Goal: Task Accomplishment & Management: Manage account settings

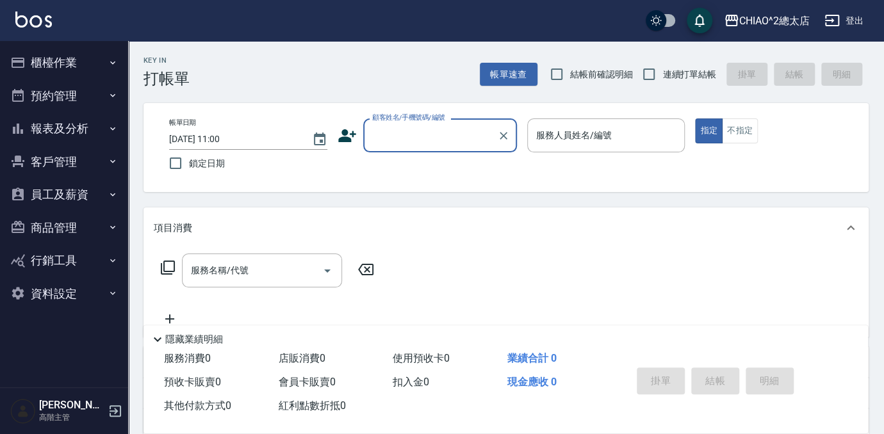
click at [60, 93] on button "預約管理" at bounding box center [64, 95] width 118 height 33
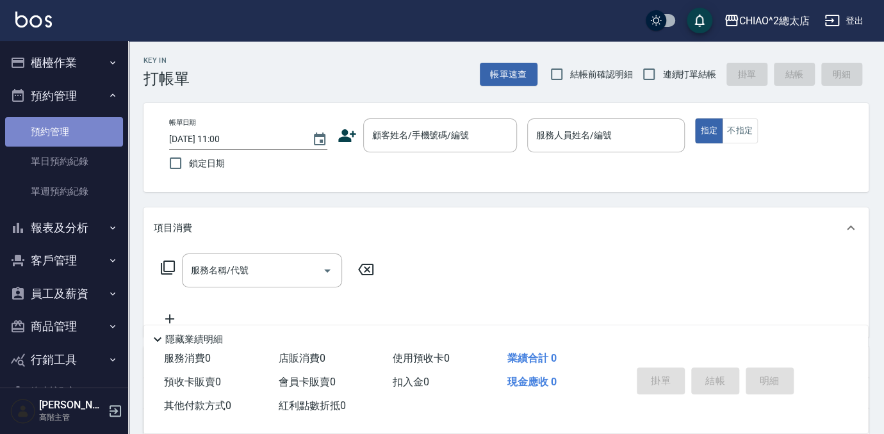
click at [69, 123] on link "預約管理" at bounding box center [64, 131] width 118 height 29
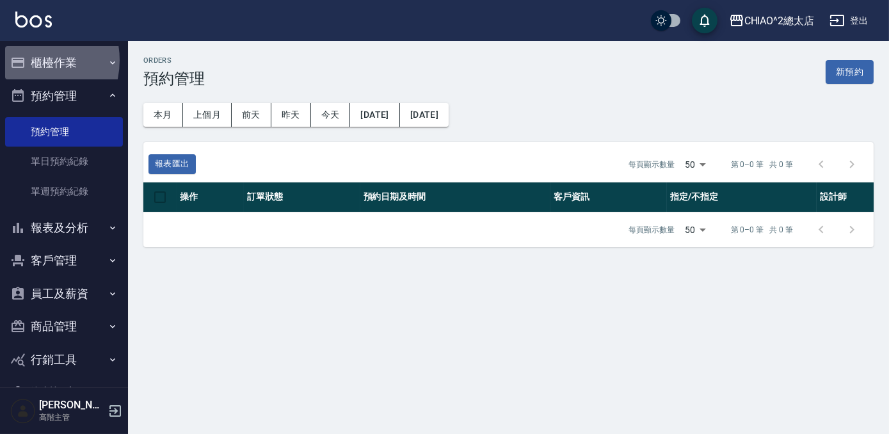
click at [28, 62] on button "櫃檯作業" at bounding box center [64, 62] width 118 height 33
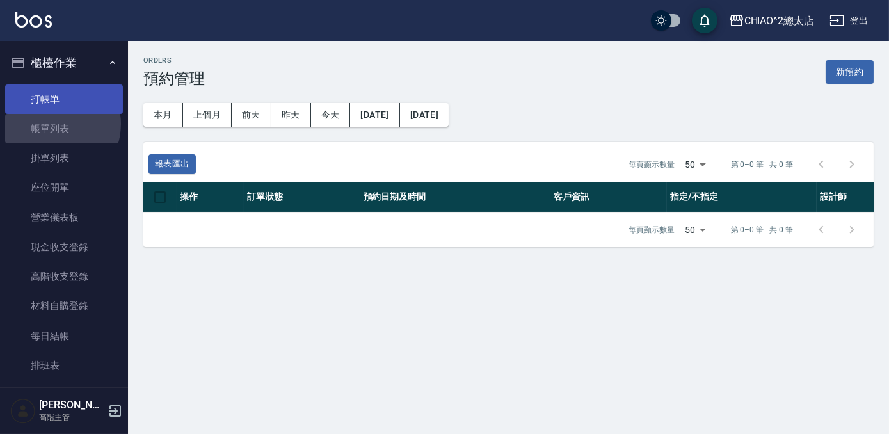
drag, startPoint x: 51, startPoint y: 124, endPoint x: 64, endPoint y: 106, distance: 22.6
click at [51, 124] on link "帳單列表" at bounding box center [64, 128] width 118 height 29
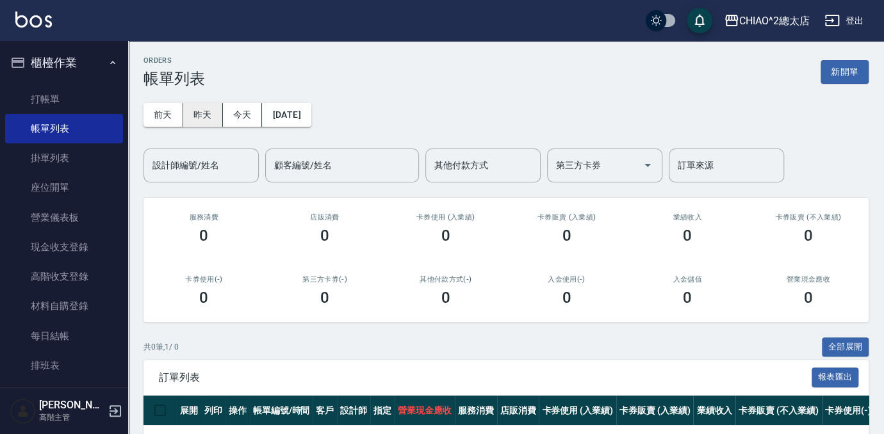
click at [197, 116] on button "昨天" at bounding box center [203, 115] width 40 height 24
